Goal: Task Accomplishment & Management: Manage account settings

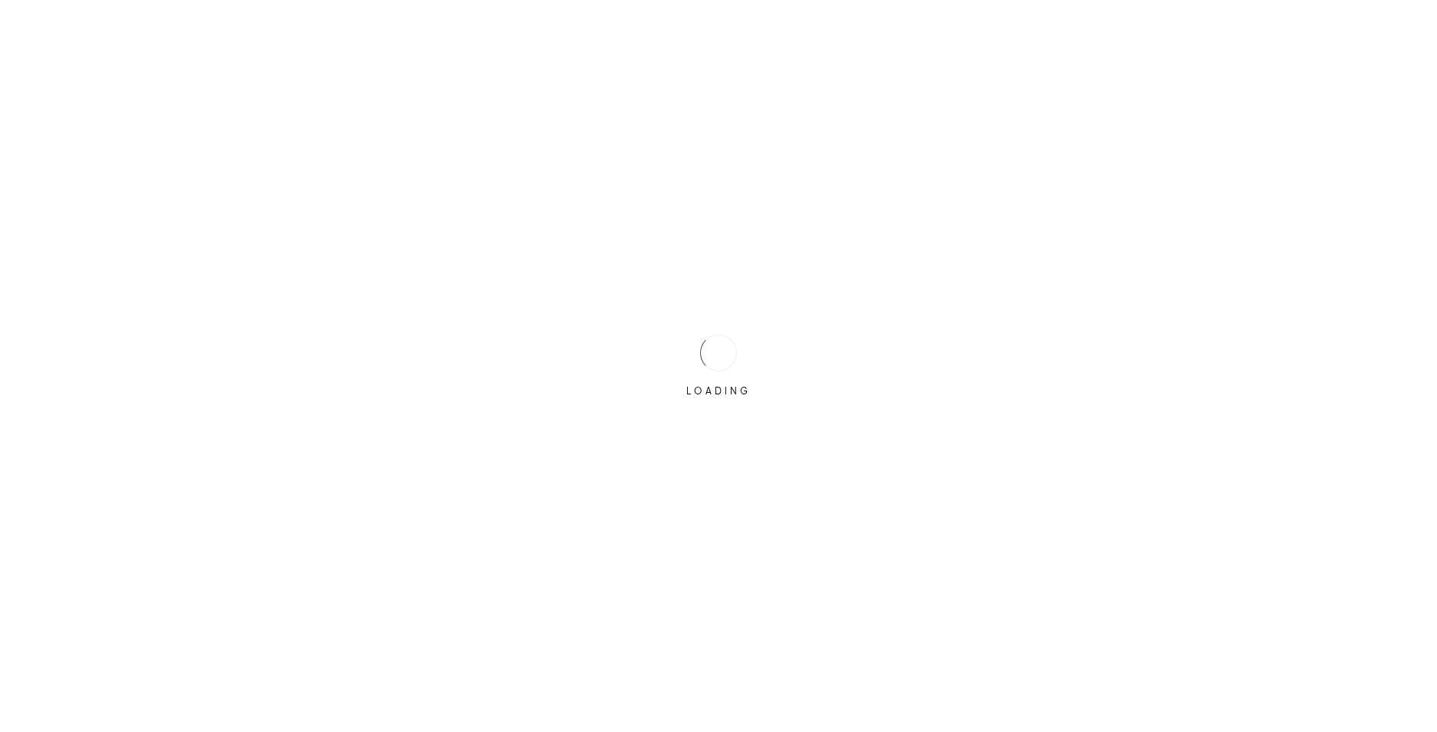
click at [785, 352] on div "LOADING" at bounding box center [718, 366] width 1437 height 732
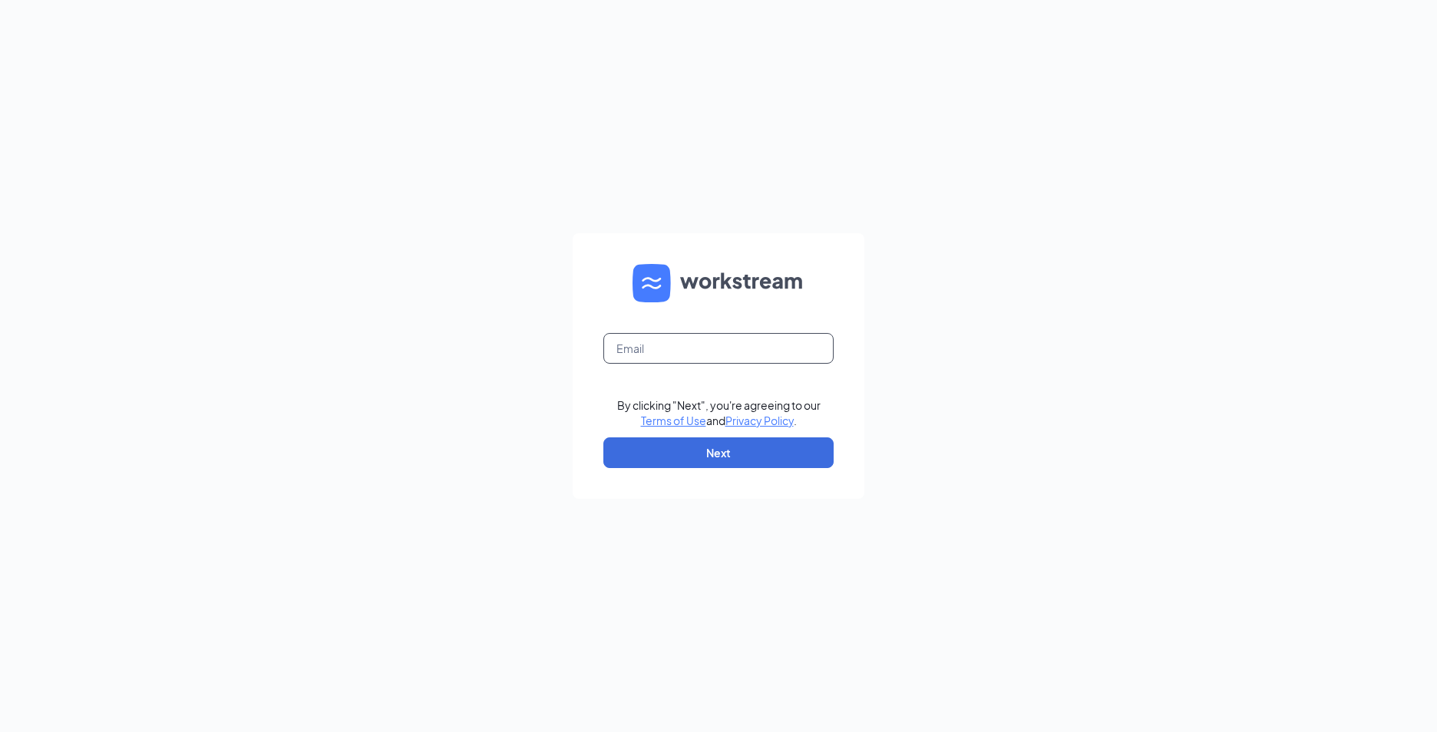
click at [785, 352] on input "text" at bounding box center [718, 348] width 230 height 31
type input "857@starboj.com"
click at [779, 451] on button "Next" at bounding box center [718, 453] width 230 height 31
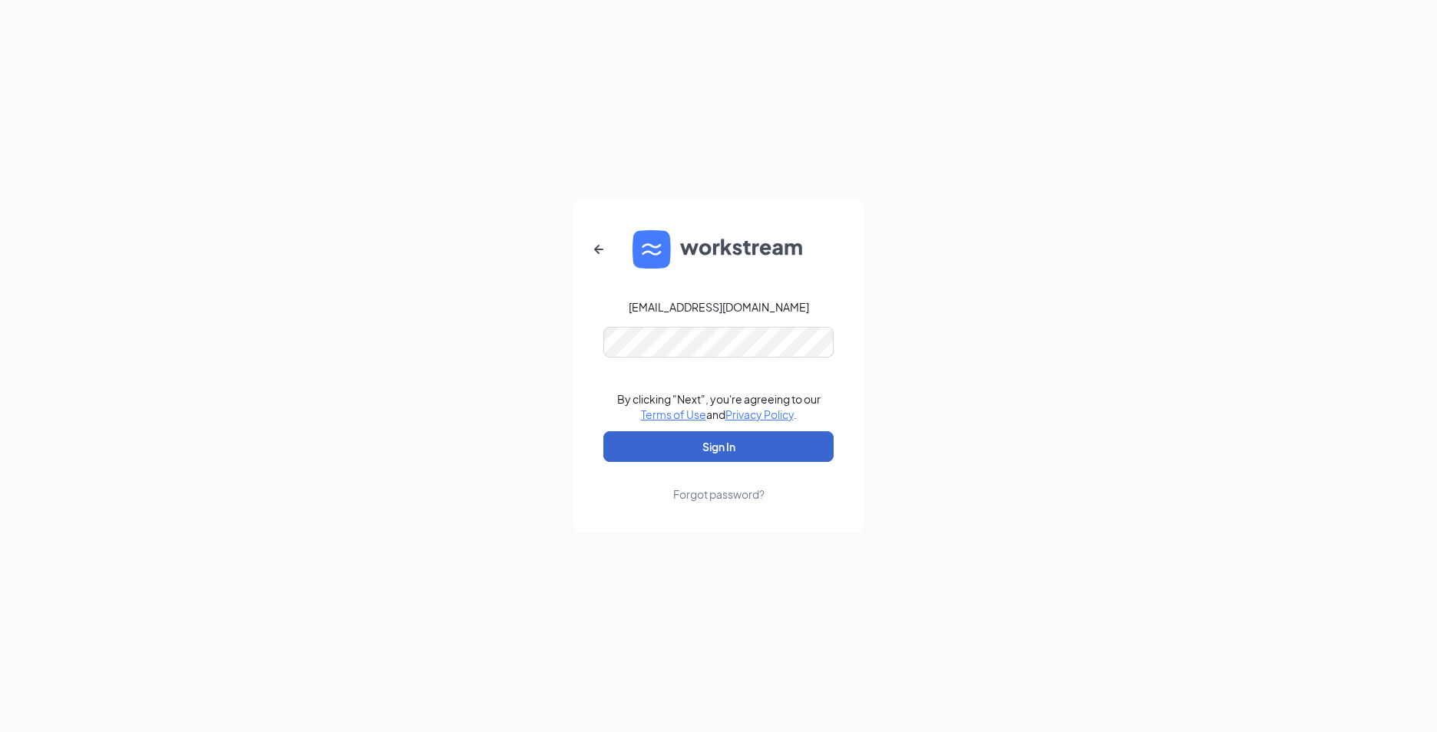
click at [779, 451] on button "Sign In" at bounding box center [718, 446] width 230 height 31
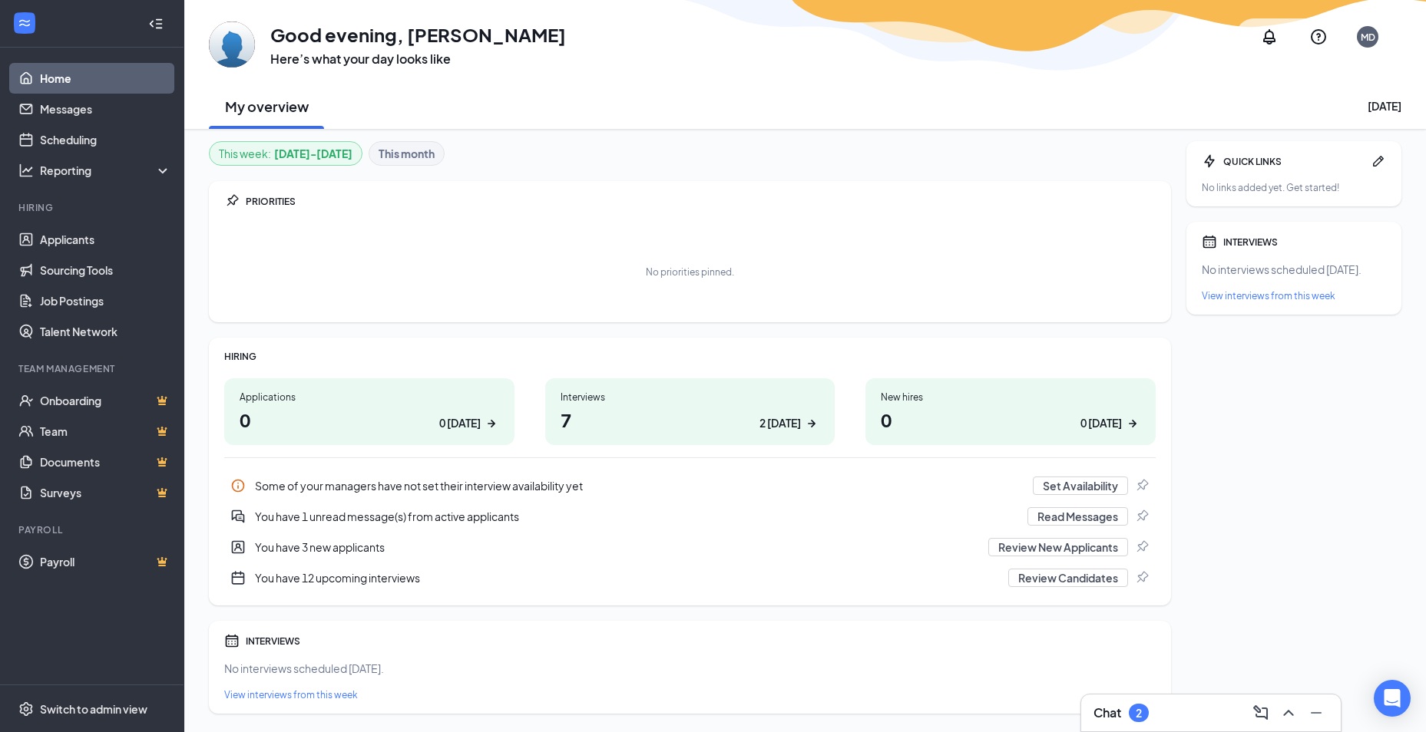
click at [728, 428] on h1 "7 2 today" at bounding box center [689, 420] width 259 height 26
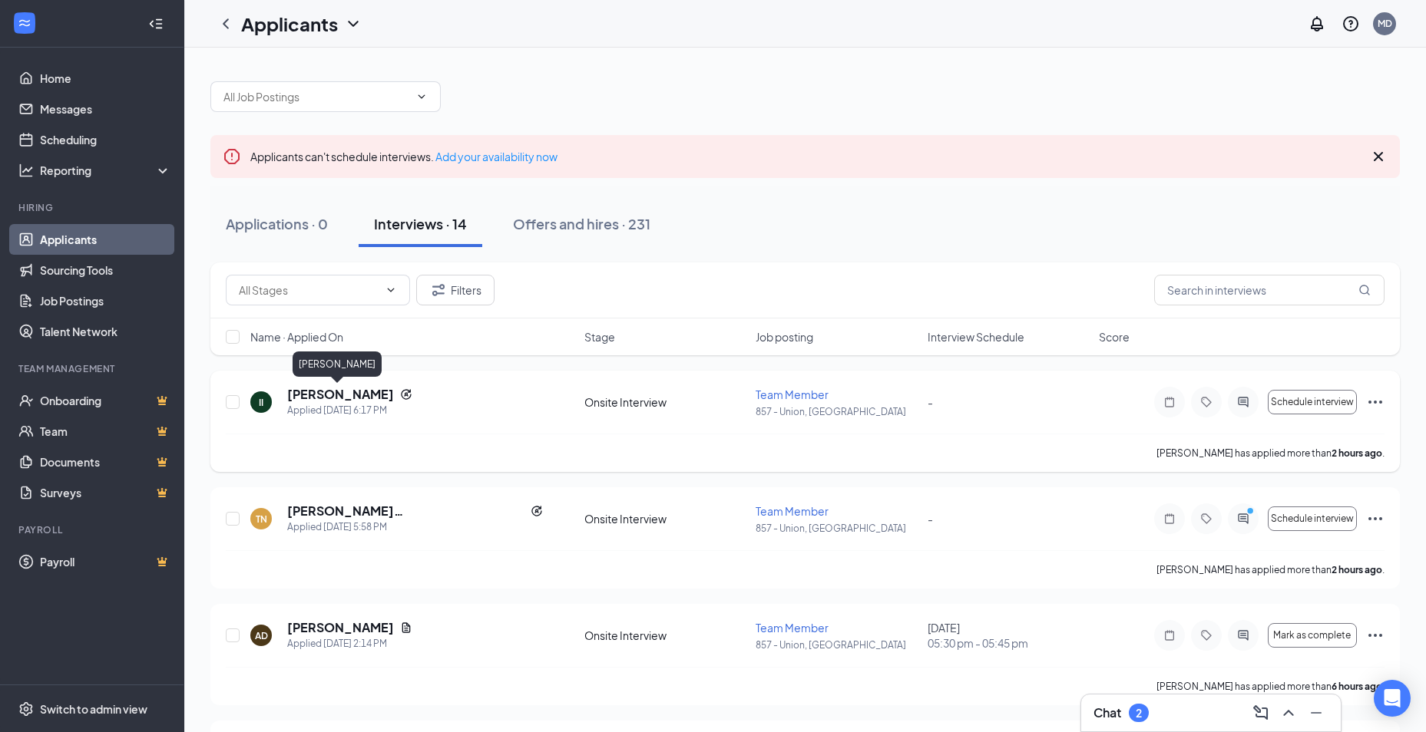
click at [352, 396] on h5 "[PERSON_NAME]" at bounding box center [340, 394] width 107 height 17
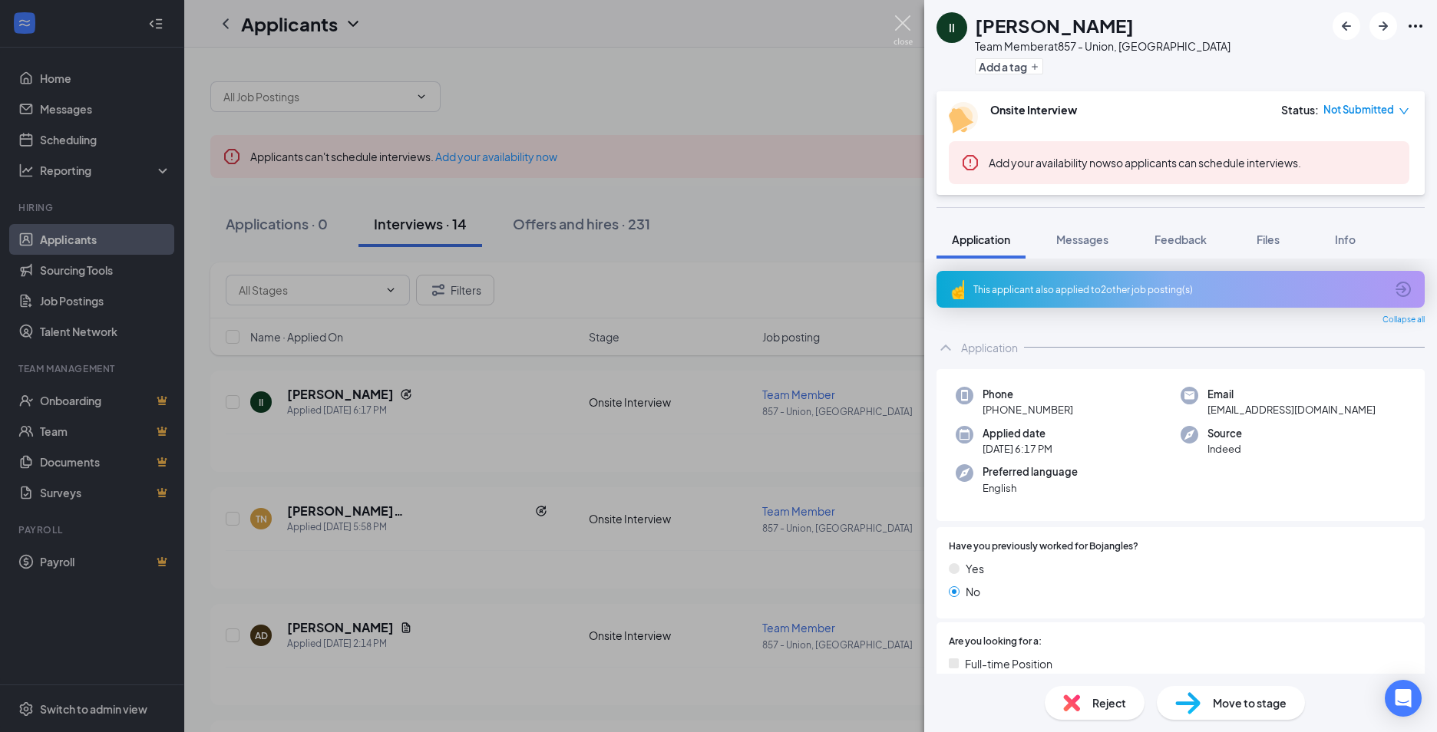
click at [898, 27] on img at bounding box center [903, 30] width 19 height 30
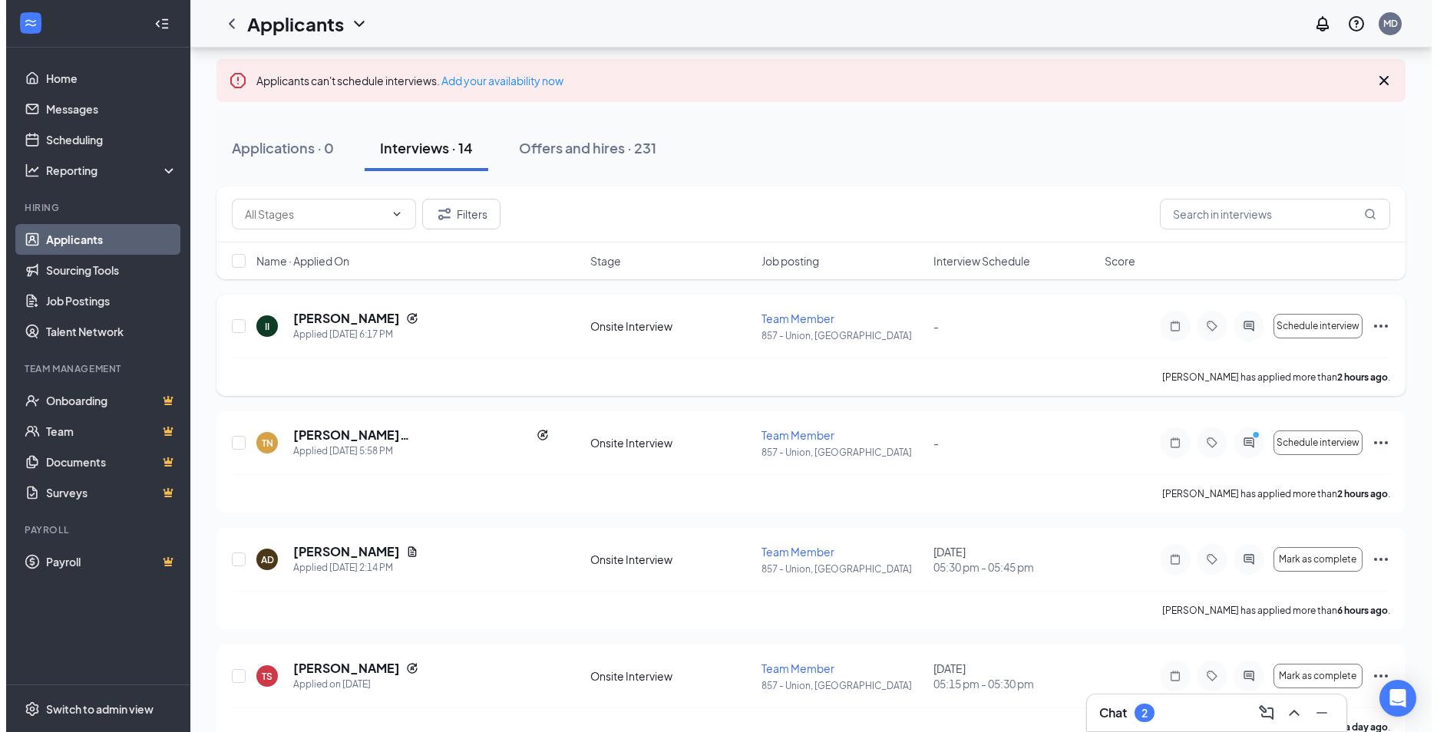
scroll to position [77, 0]
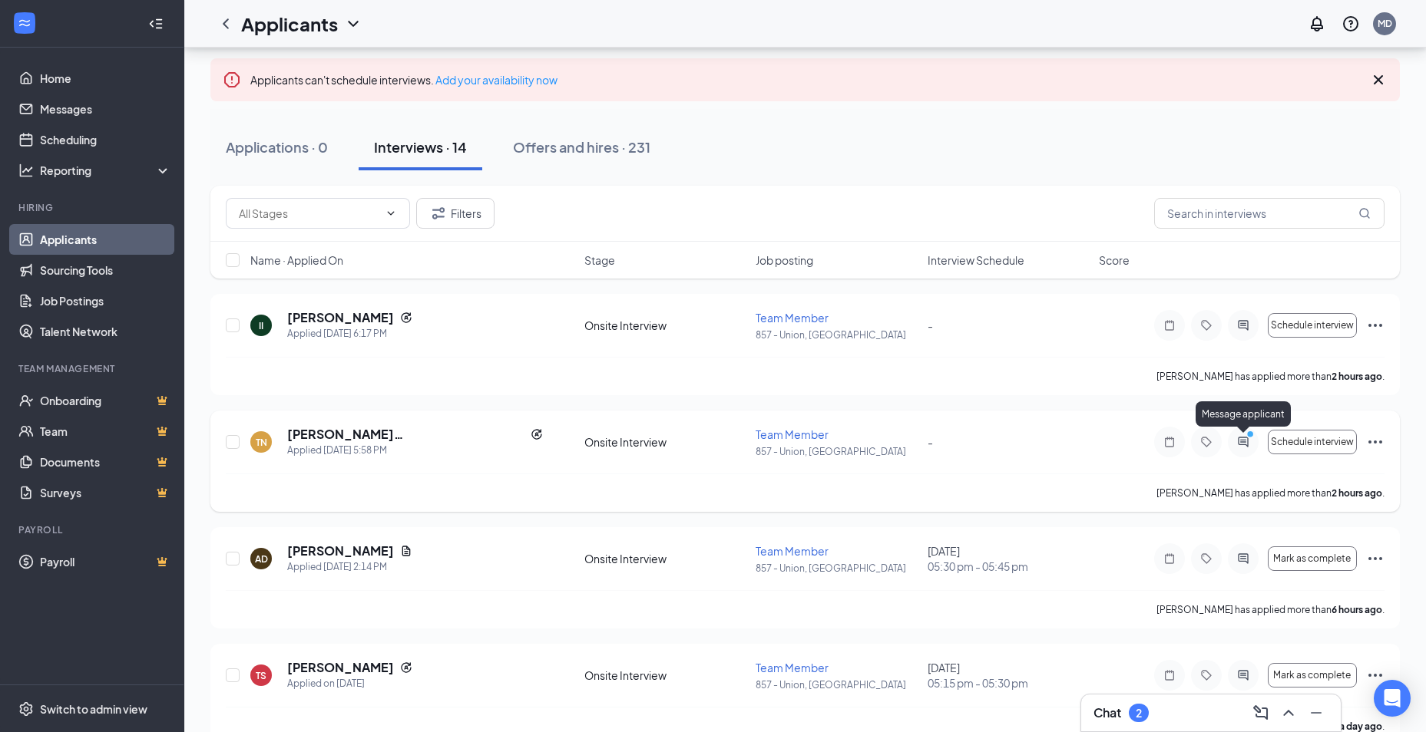
click at [1246, 439] on icon "PrimaryDot" at bounding box center [1252, 436] width 18 height 12
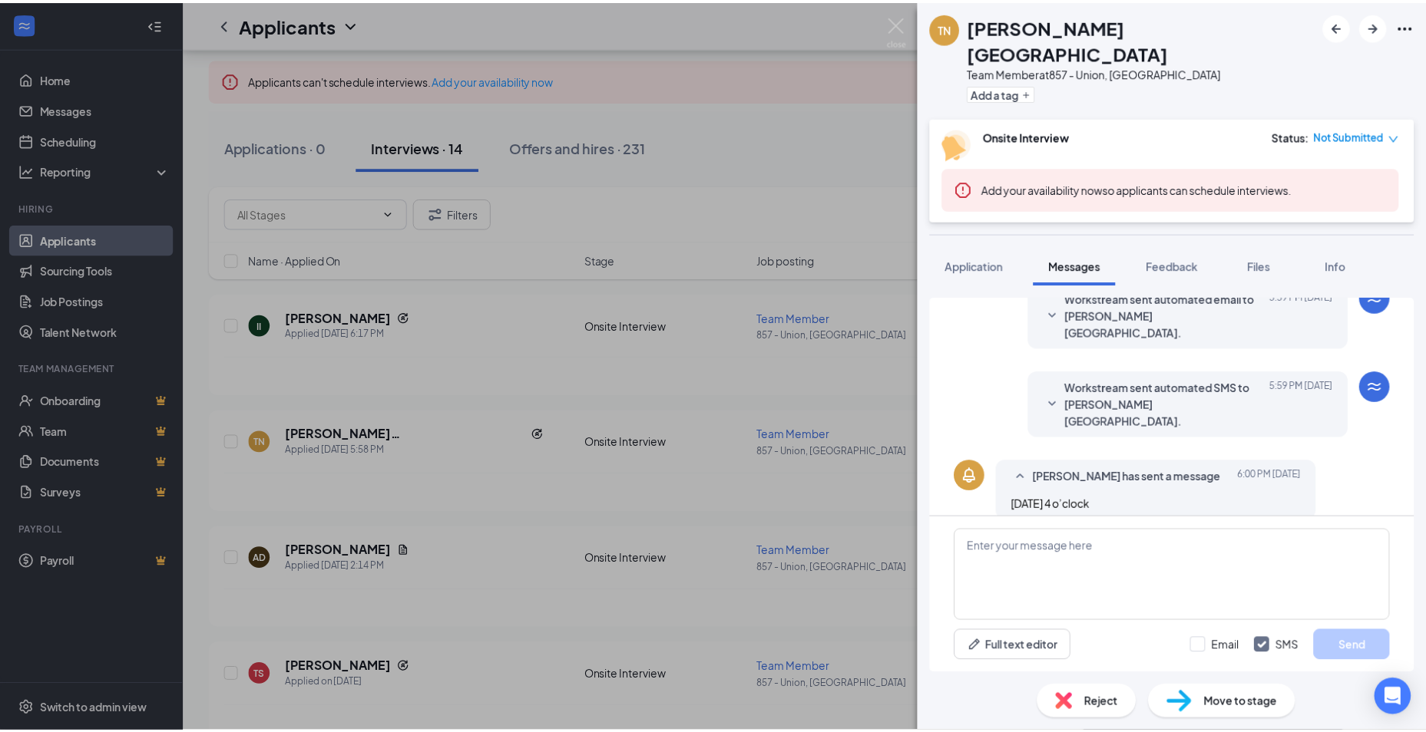
scroll to position [419, 0]
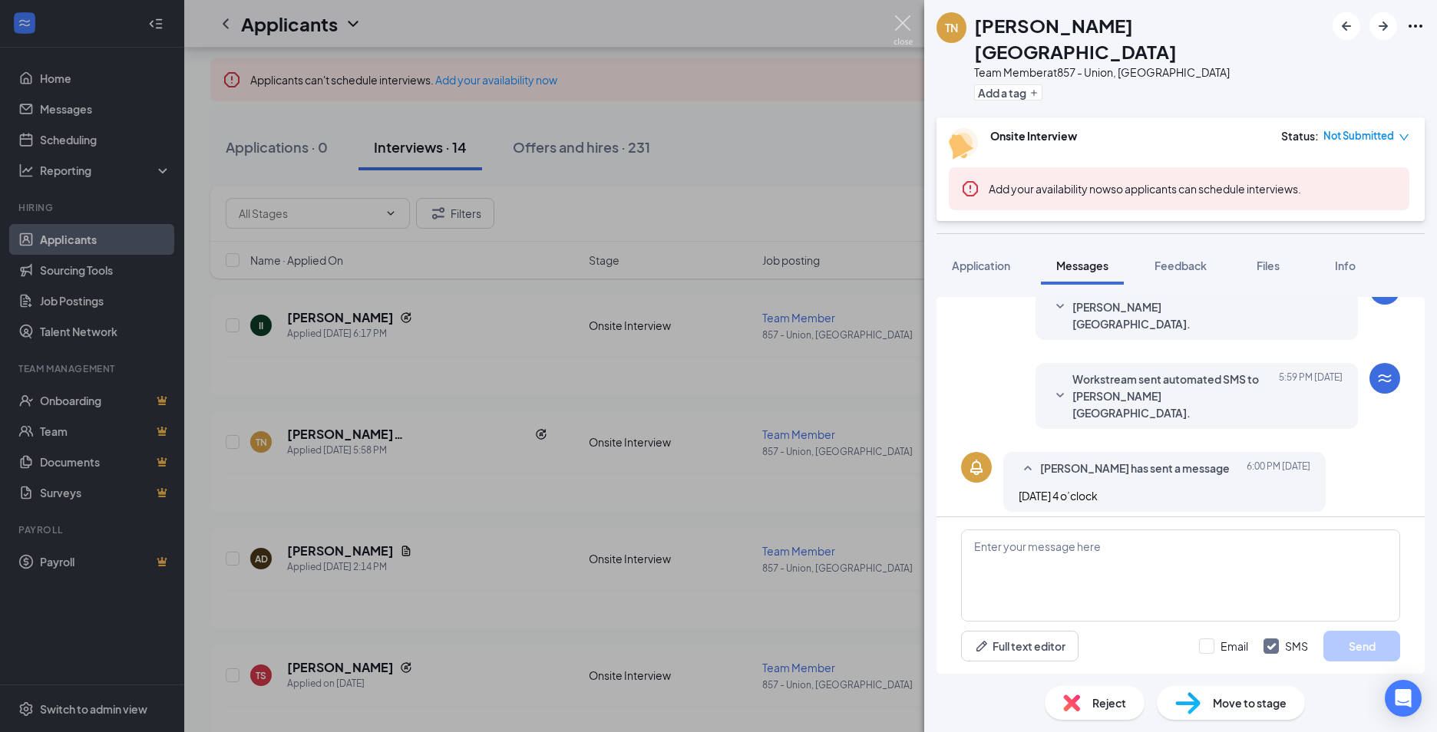
click at [901, 21] on img at bounding box center [903, 30] width 19 height 30
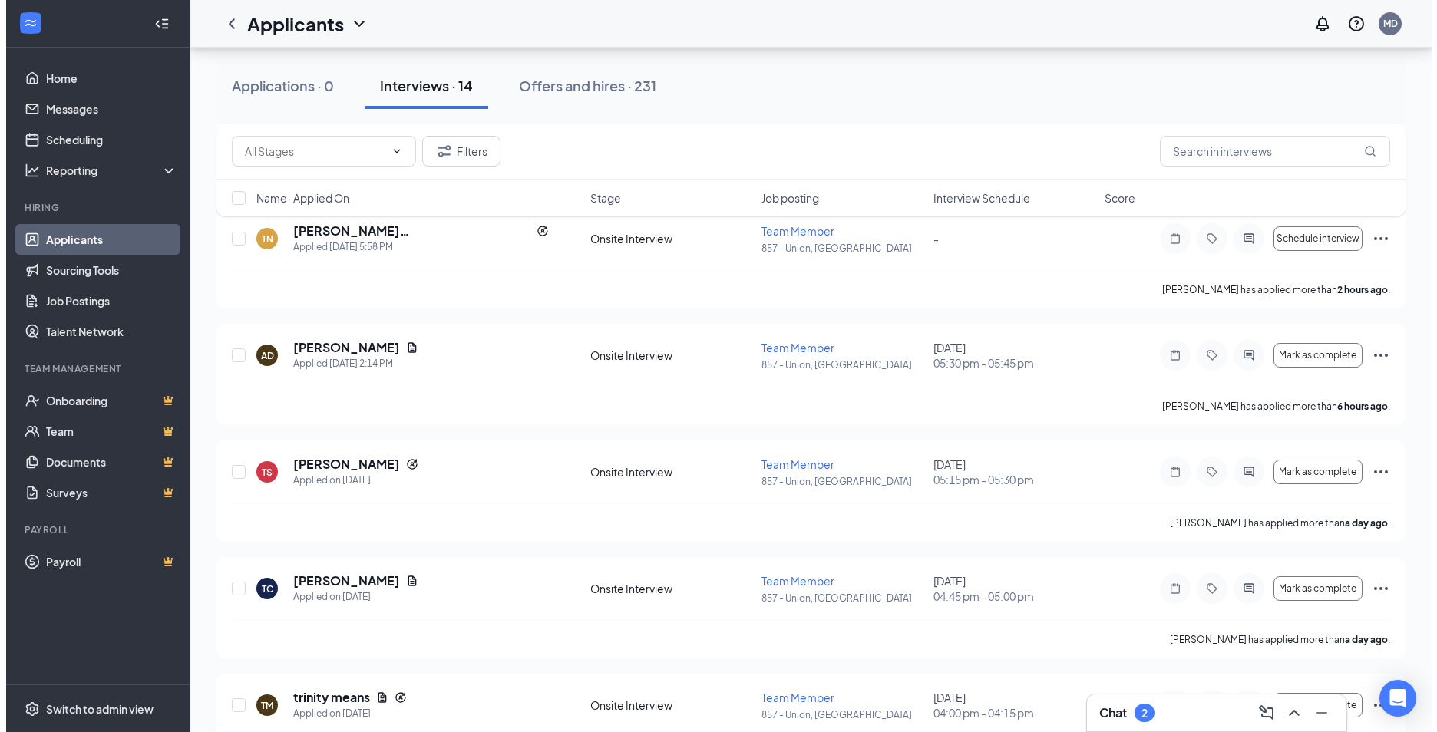
scroll to position [307, 0]
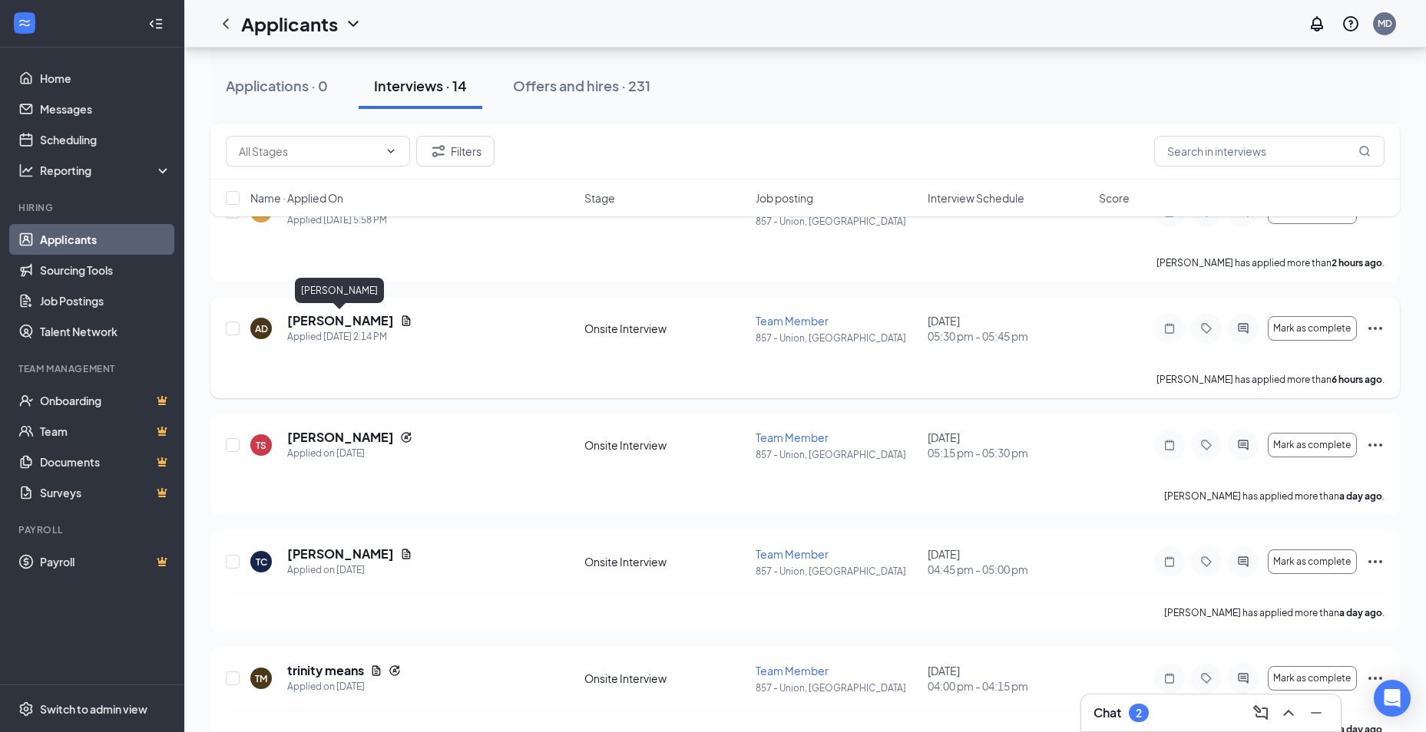
click at [356, 326] on h5 "[PERSON_NAME]" at bounding box center [340, 320] width 107 height 17
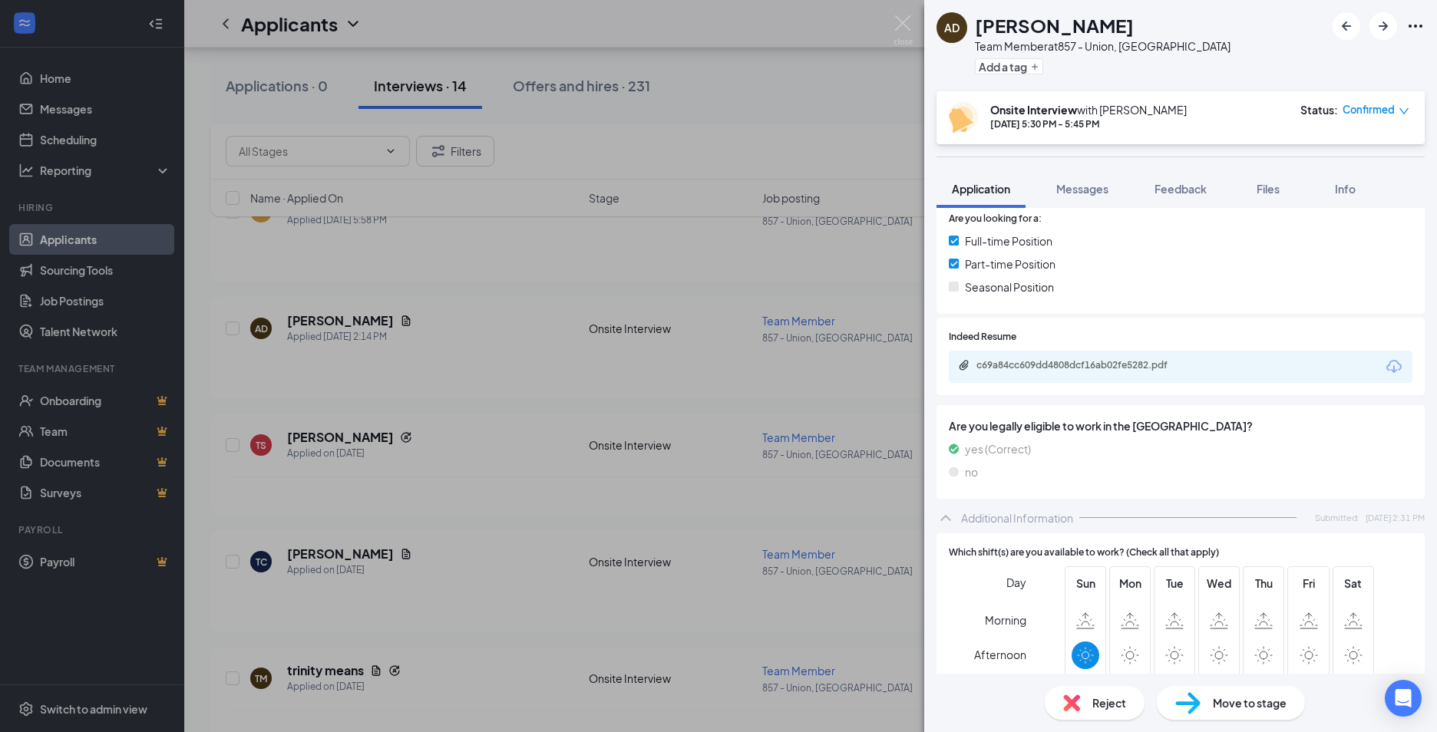
scroll to position [384, 0]
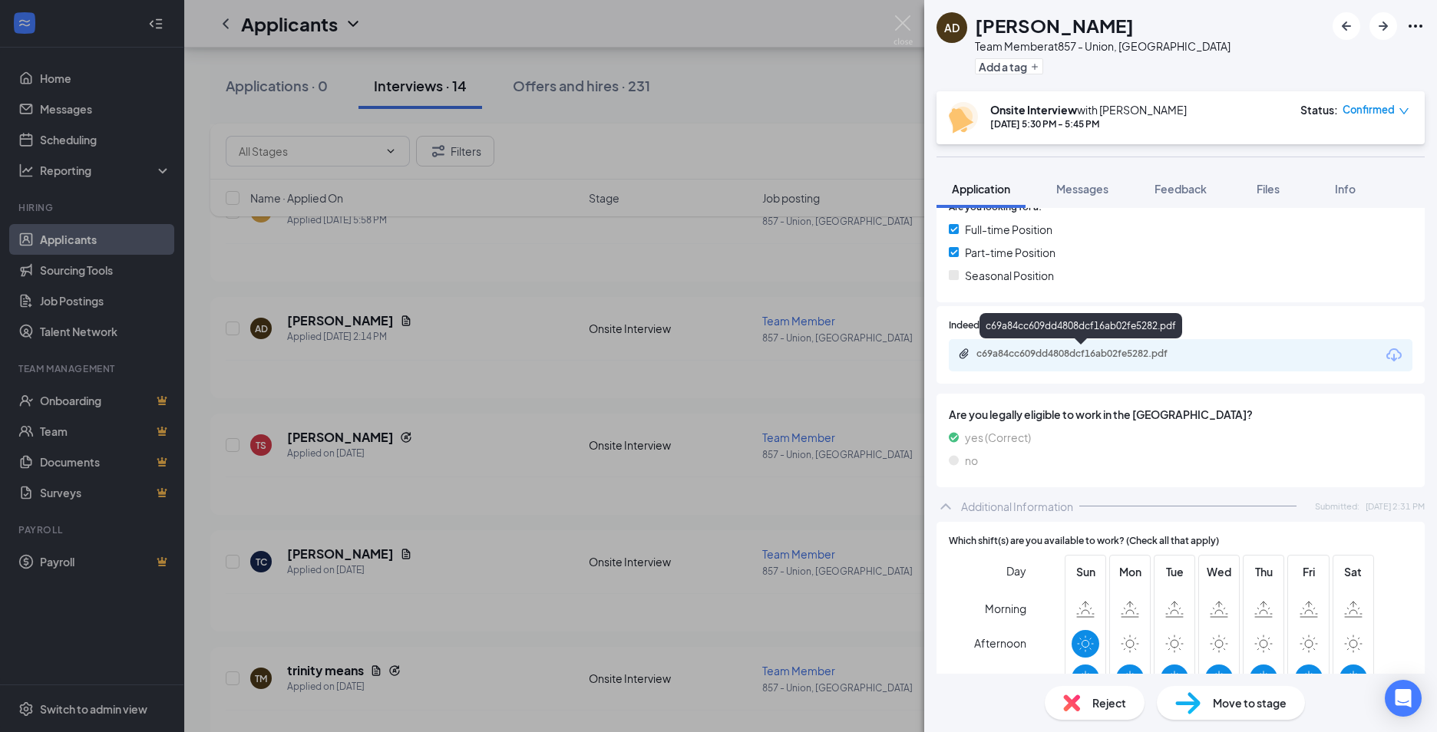
click at [1062, 362] on div "c69a84cc609dd4808dcf16ab02fe5282.pdf" at bounding box center [1082, 355] width 249 height 15
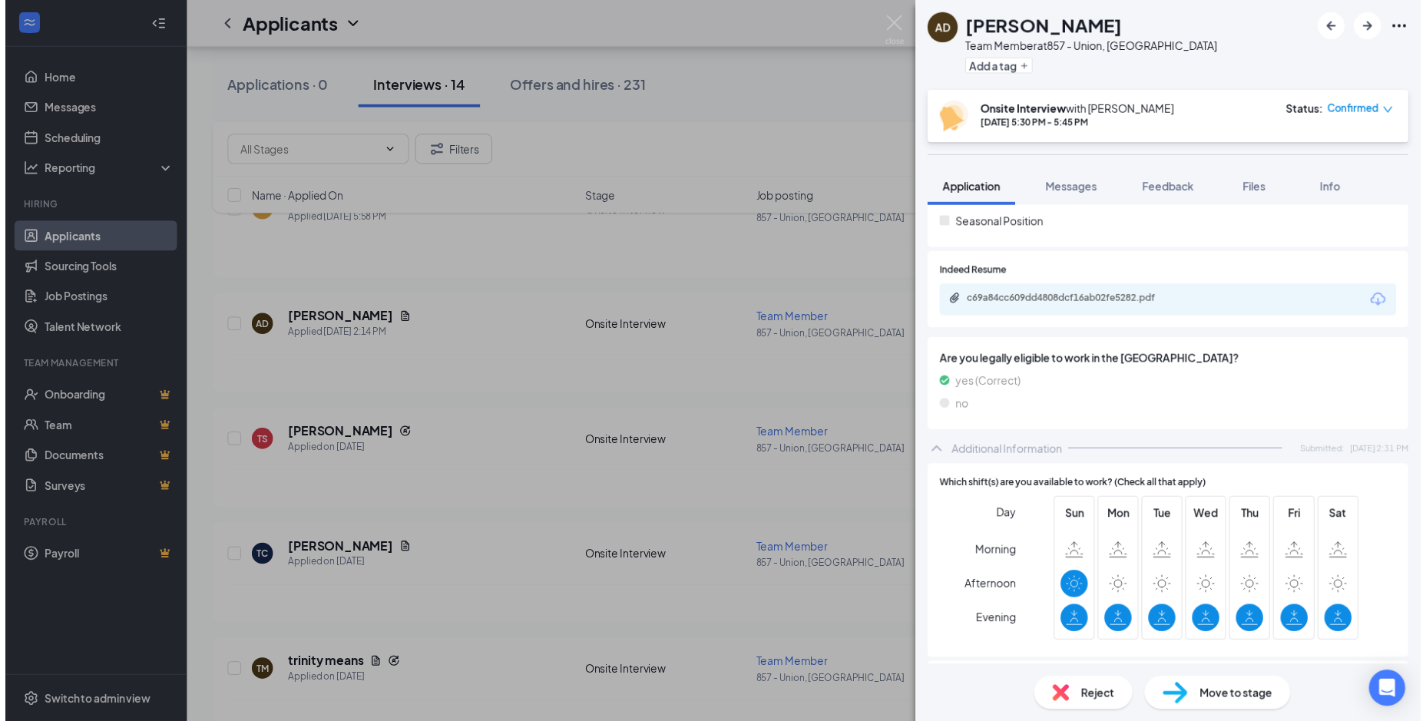
scroll to position [159, 0]
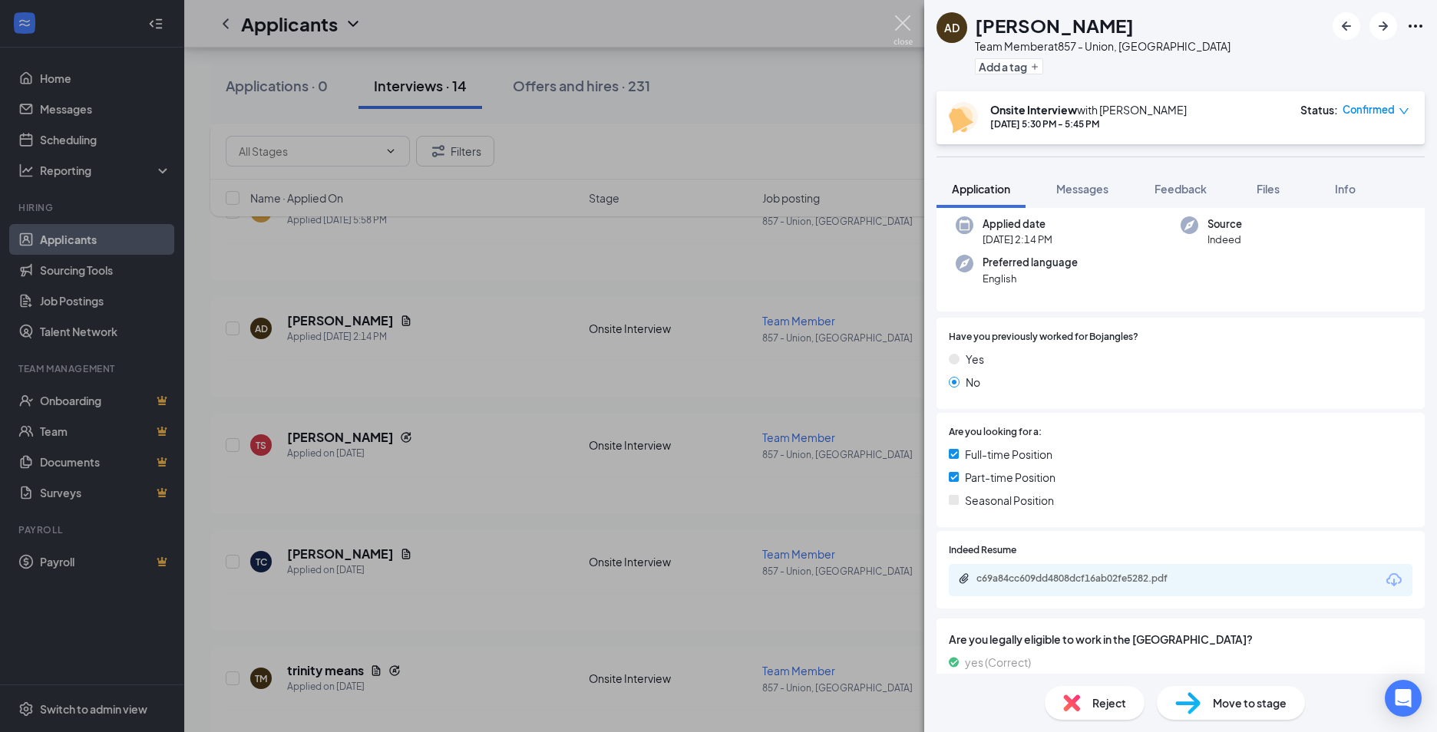
click at [904, 21] on img at bounding box center [903, 30] width 19 height 30
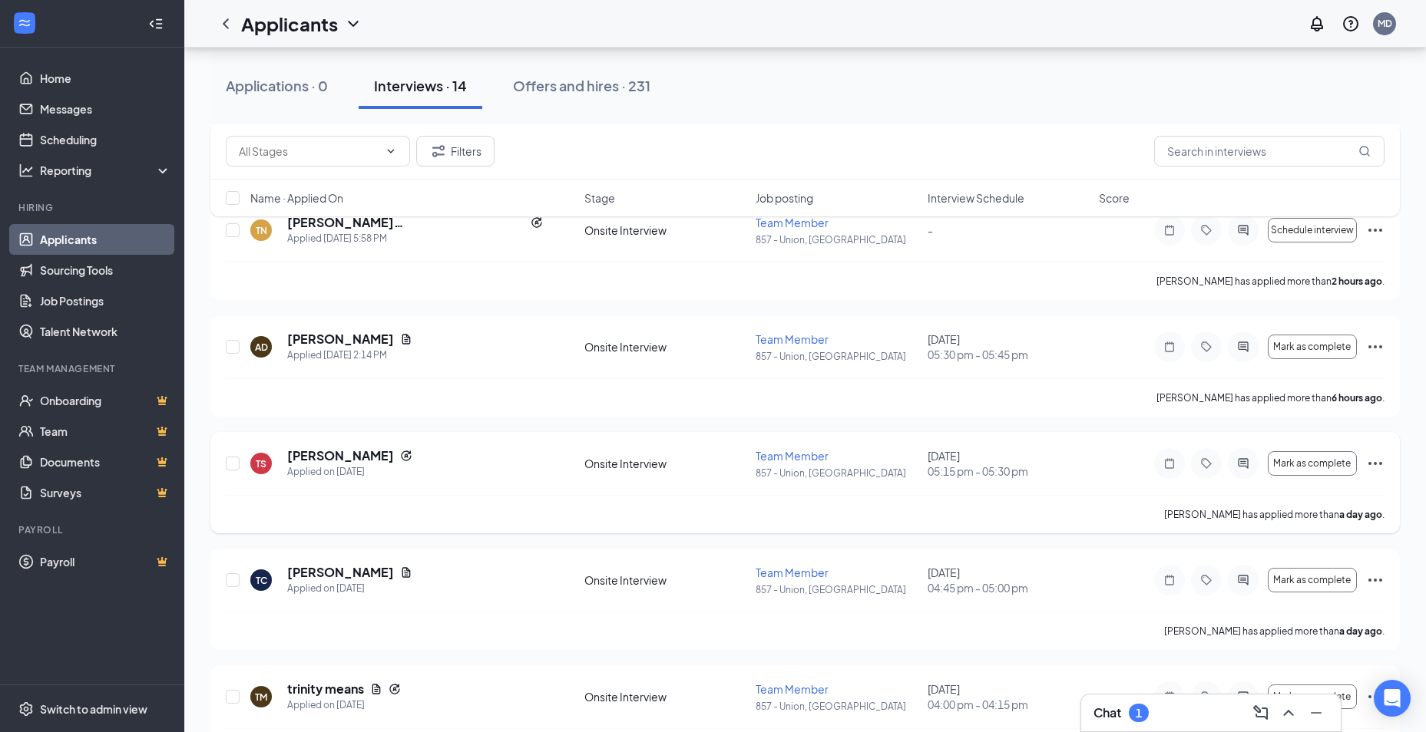
scroll to position [212, 0]
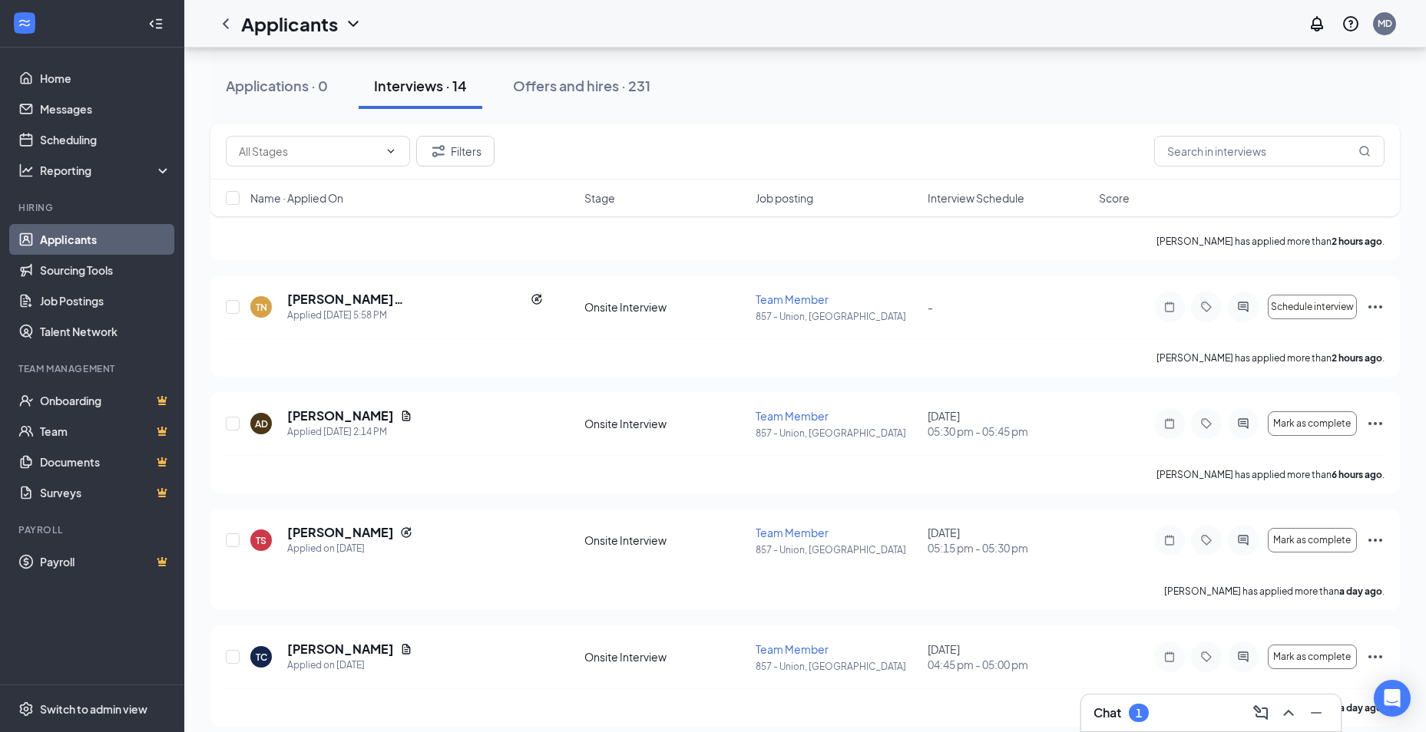
click at [408, 84] on div "Interviews · 14" at bounding box center [420, 85] width 93 height 19
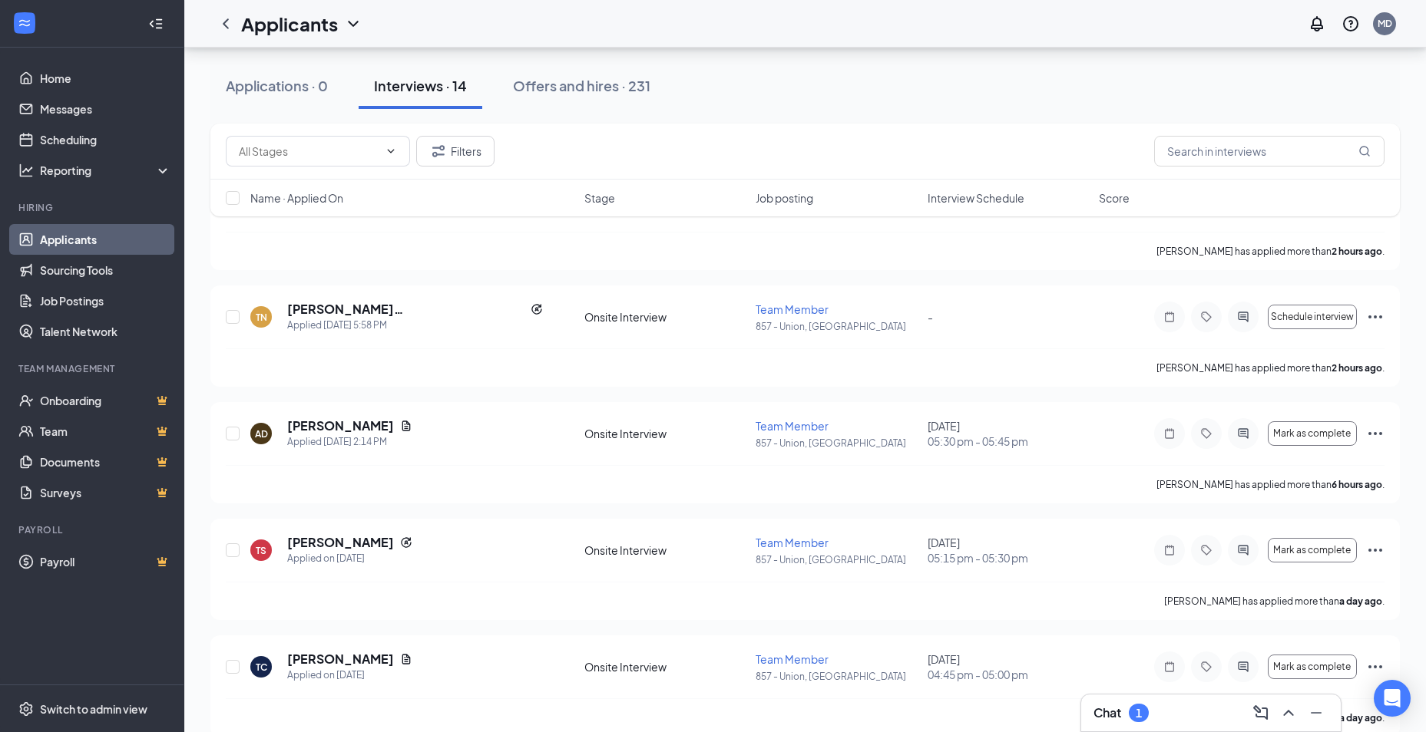
scroll to position [200, 0]
click at [74, 140] on link "Scheduling" at bounding box center [105, 139] width 131 height 31
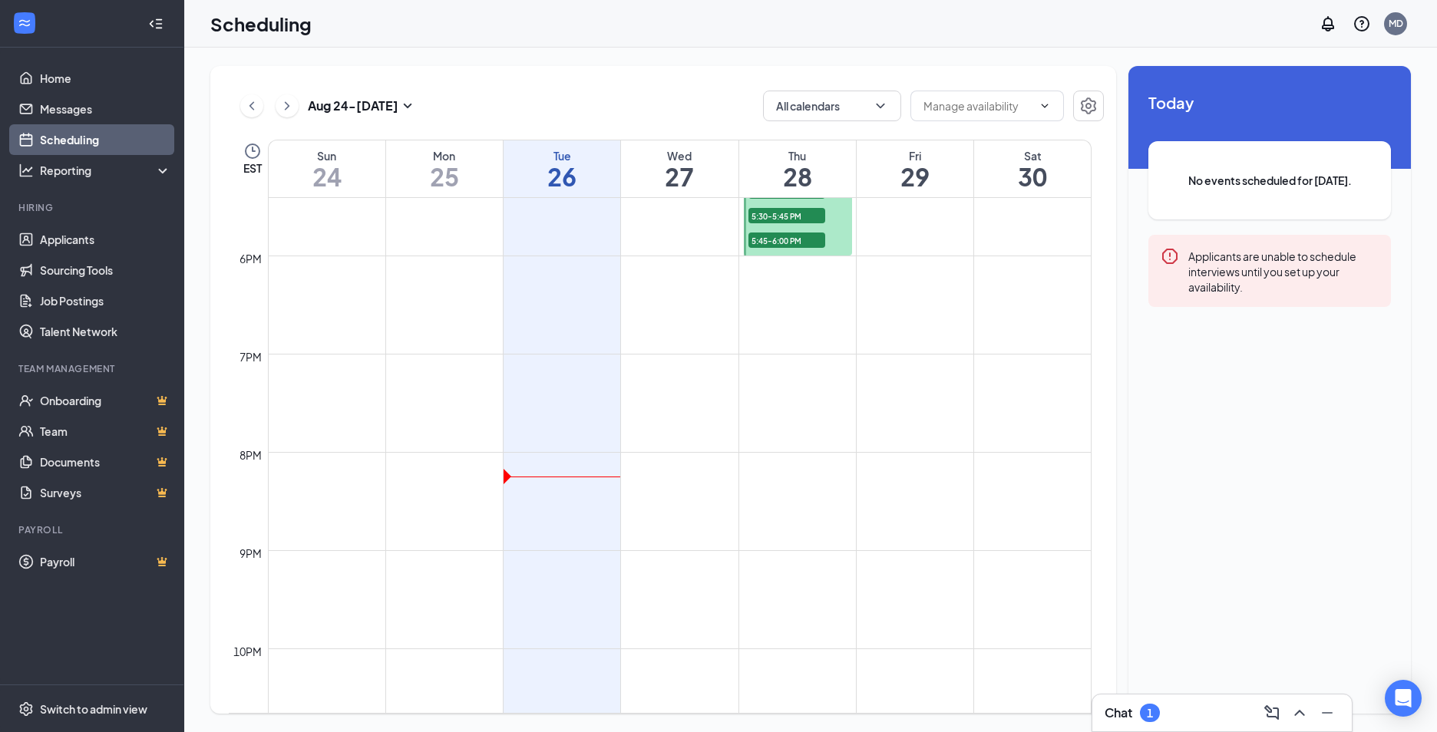
scroll to position [1753, 0]
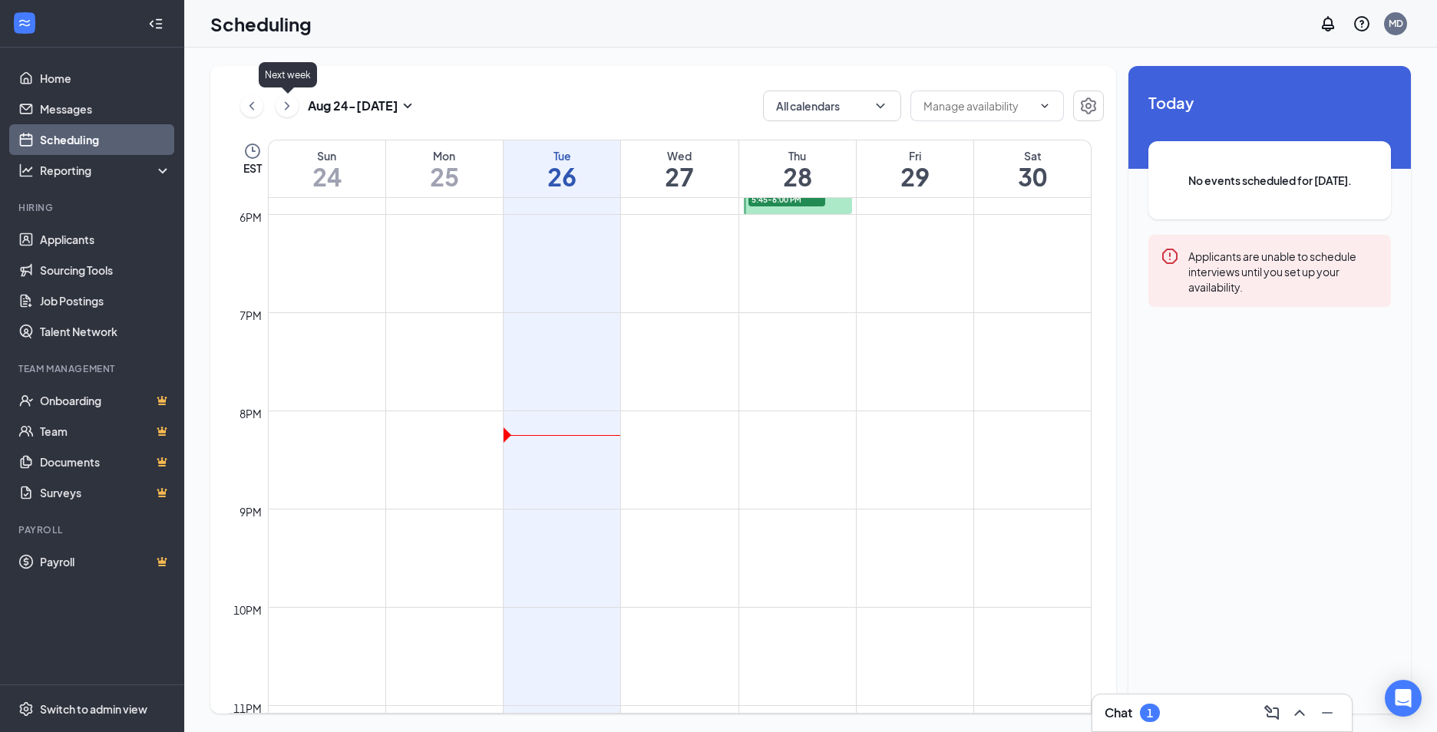
click at [285, 110] on icon "ChevronRight" at bounding box center [287, 105] width 5 height 8
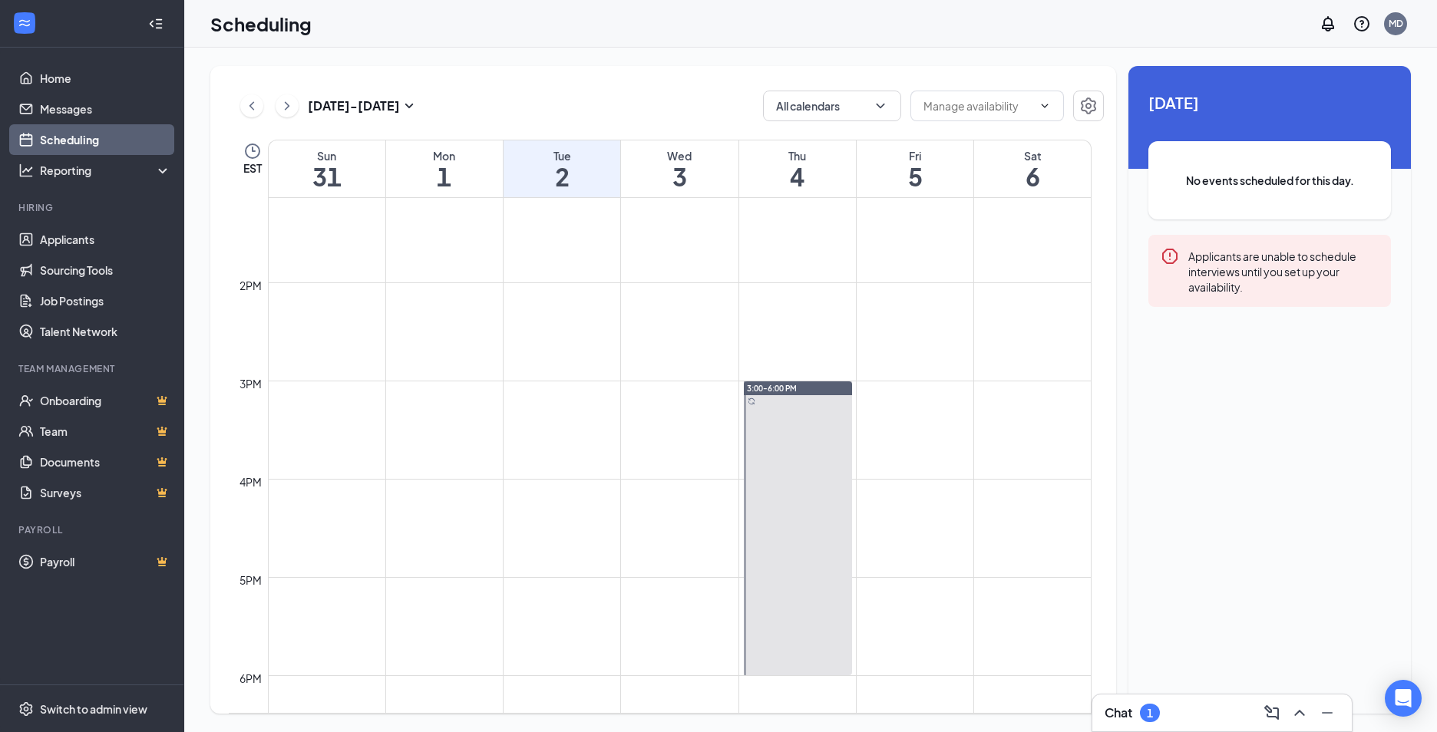
scroll to position [1292, 0]
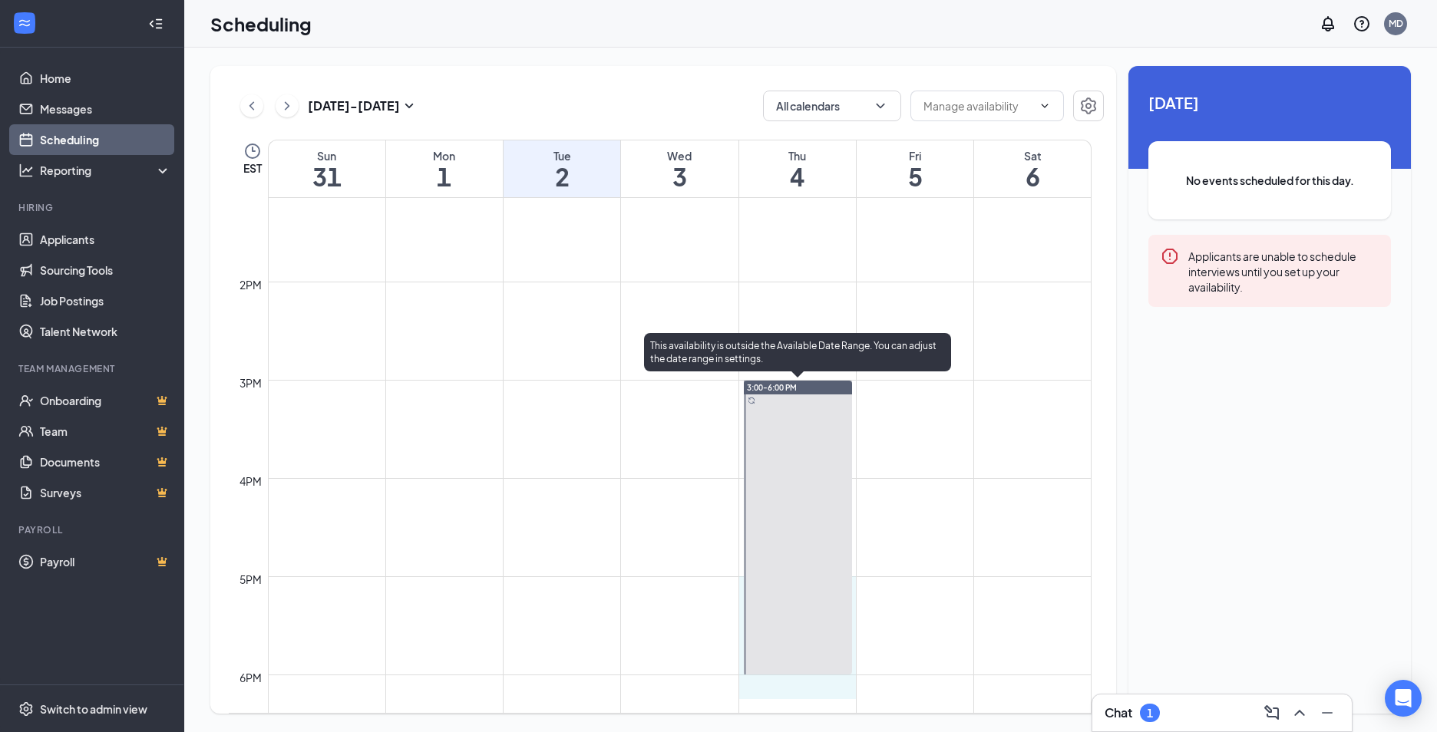
drag, startPoint x: 790, startPoint y: 675, endPoint x: 793, endPoint y: 591, distance: 83.7
click at [793, 591] on div "12am 1am 2am 3am 4am 5am 6am 7am 8am 9am 10am 11am 12pm 1pm 2pm 3pm 4pm 5pm 6pm…" at bounding box center [660, 85] width 863 height 2358
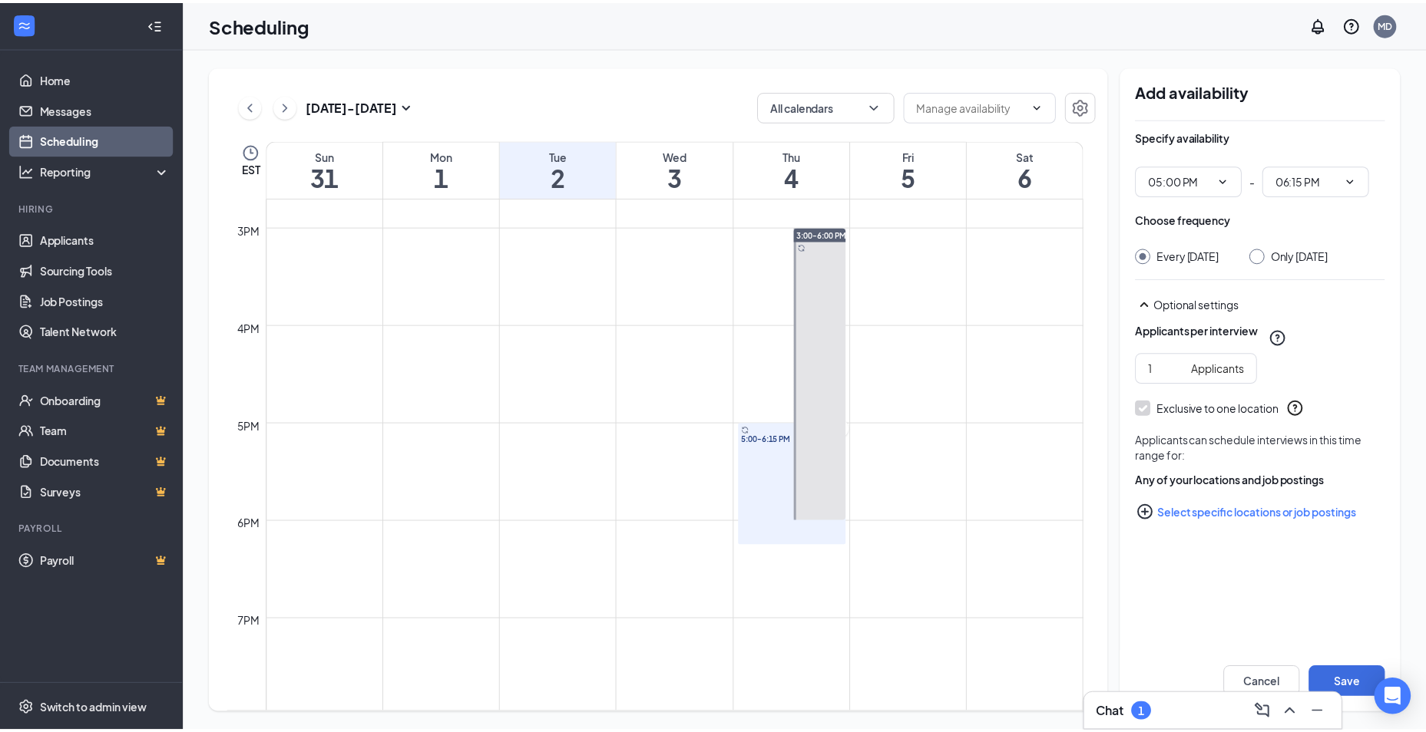
scroll to position [1369, 0]
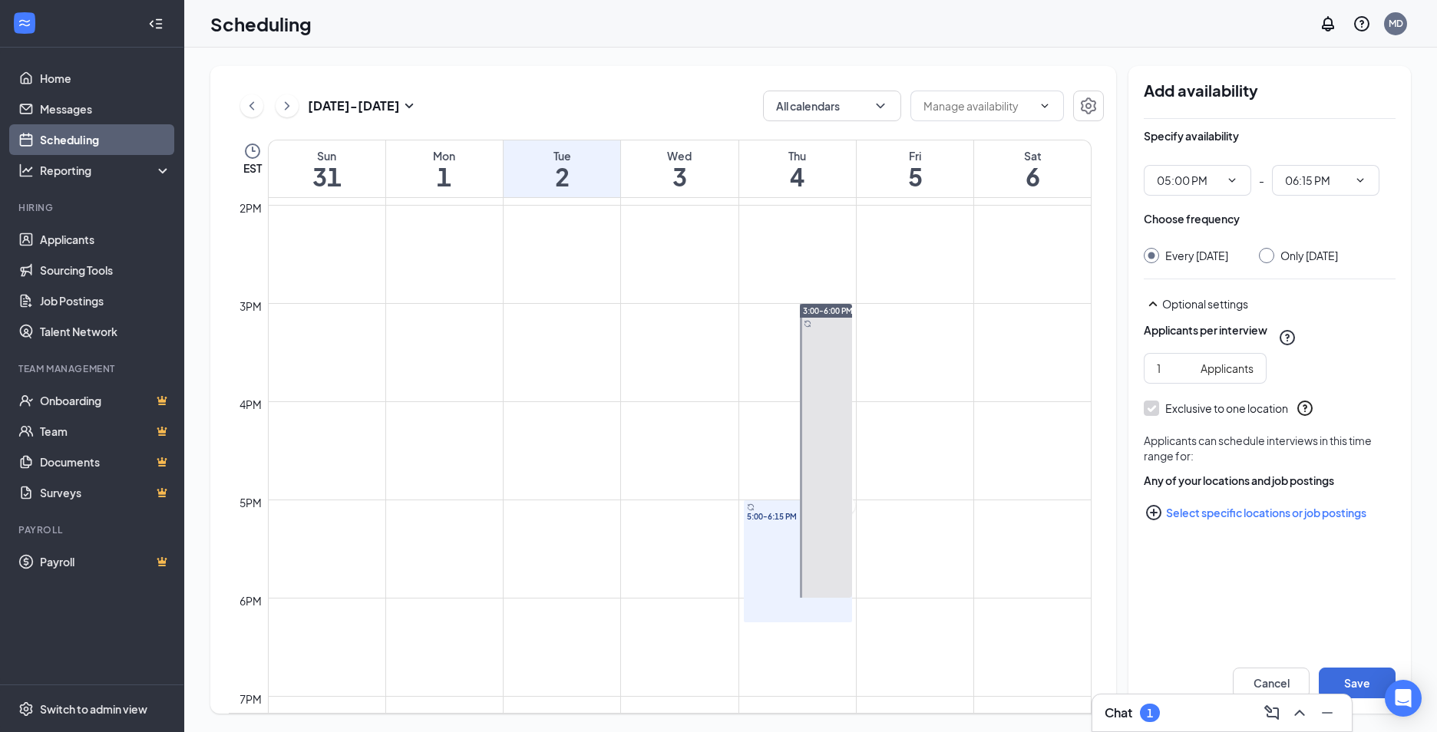
drag, startPoint x: 751, startPoint y: 503, endPoint x: 831, endPoint y: 417, distance: 117.8
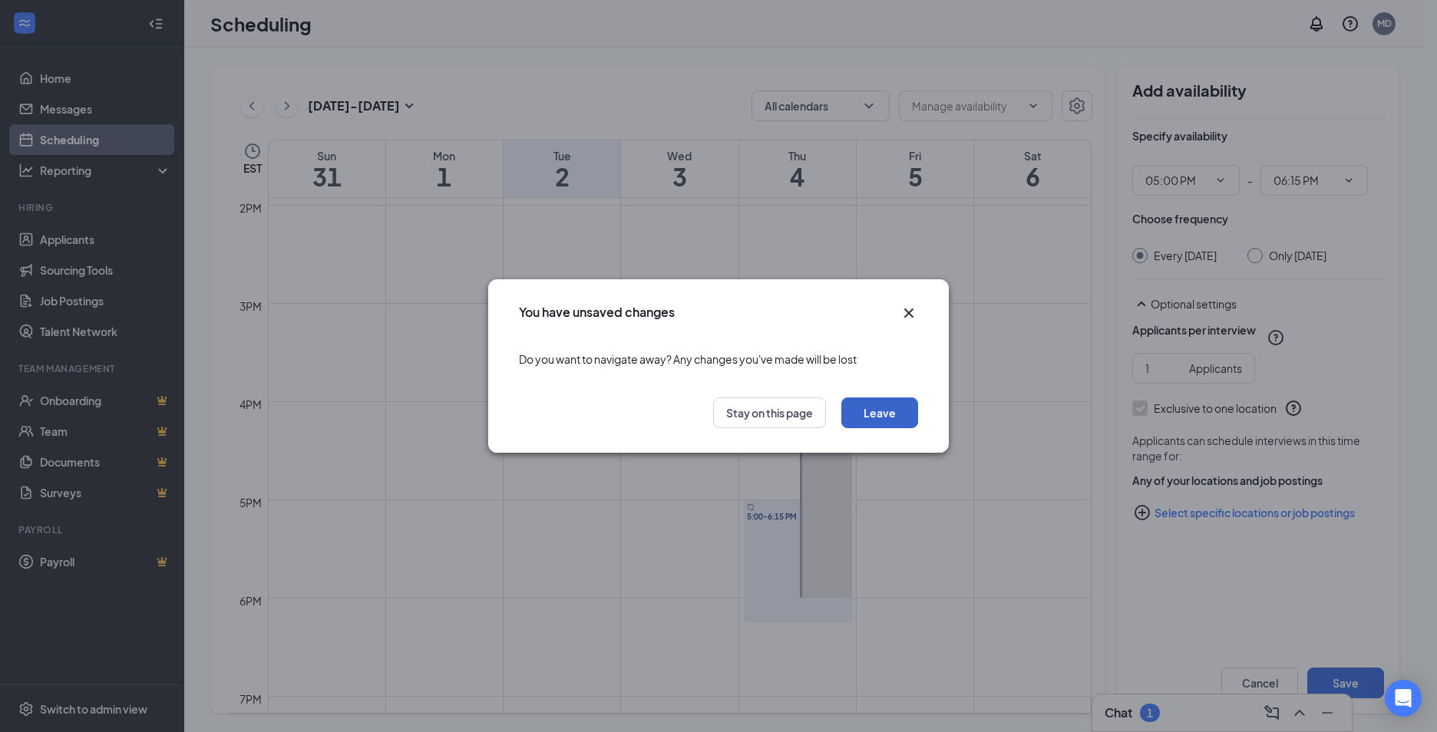
click at [863, 418] on button "Leave" at bounding box center [879, 413] width 77 height 31
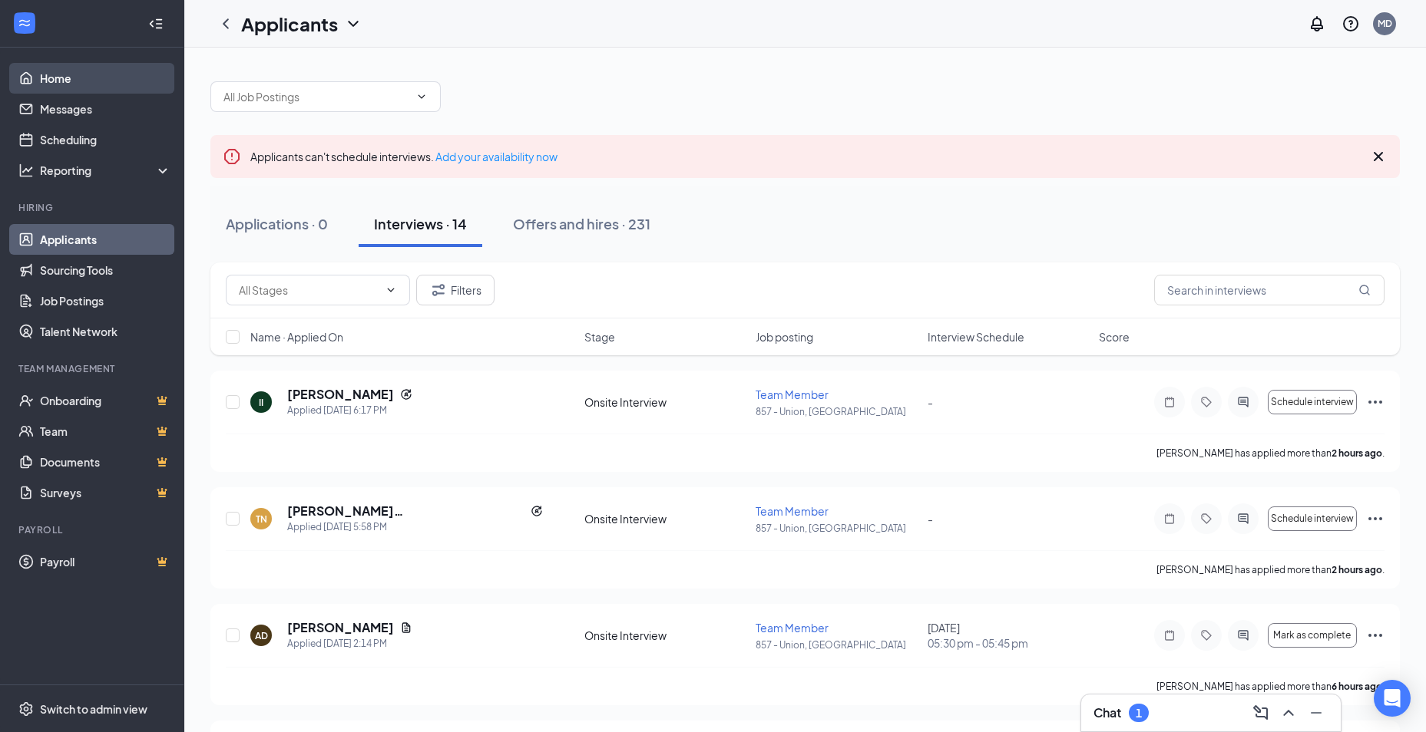
click at [53, 86] on link "Home" at bounding box center [105, 78] width 131 height 31
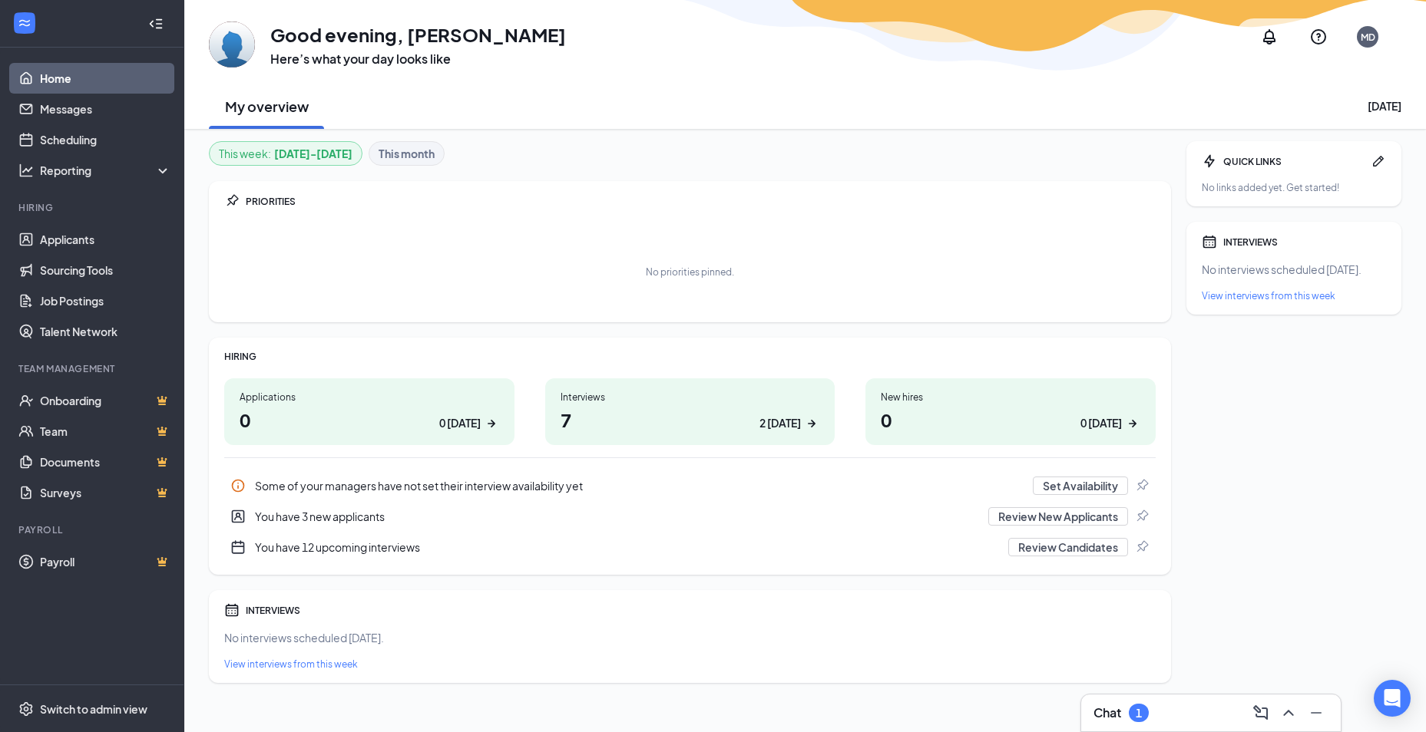
scroll to position [12, 0]
